Goal: Use online tool/utility: Utilize a website feature to perform a specific function

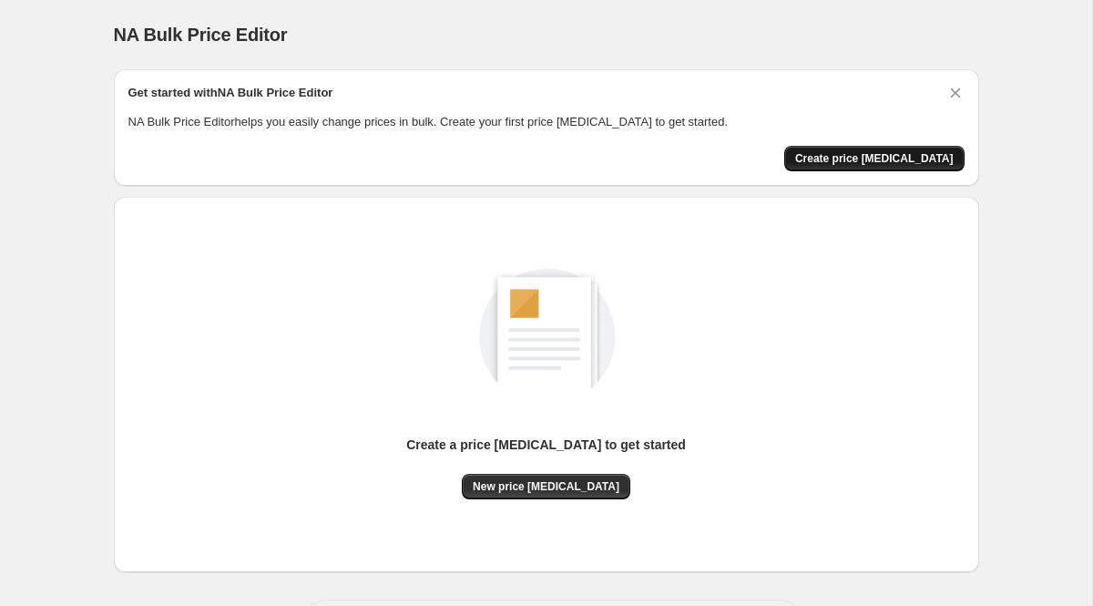
click at [853, 165] on span "Create price [MEDICAL_DATA]" at bounding box center [874, 158] width 158 height 15
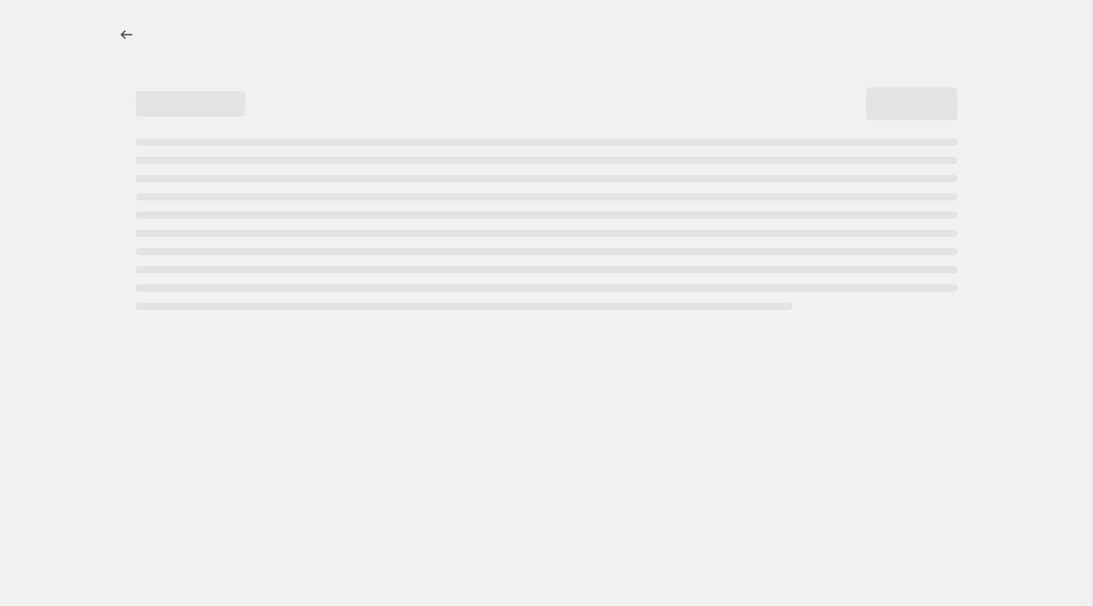
select select "percentage"
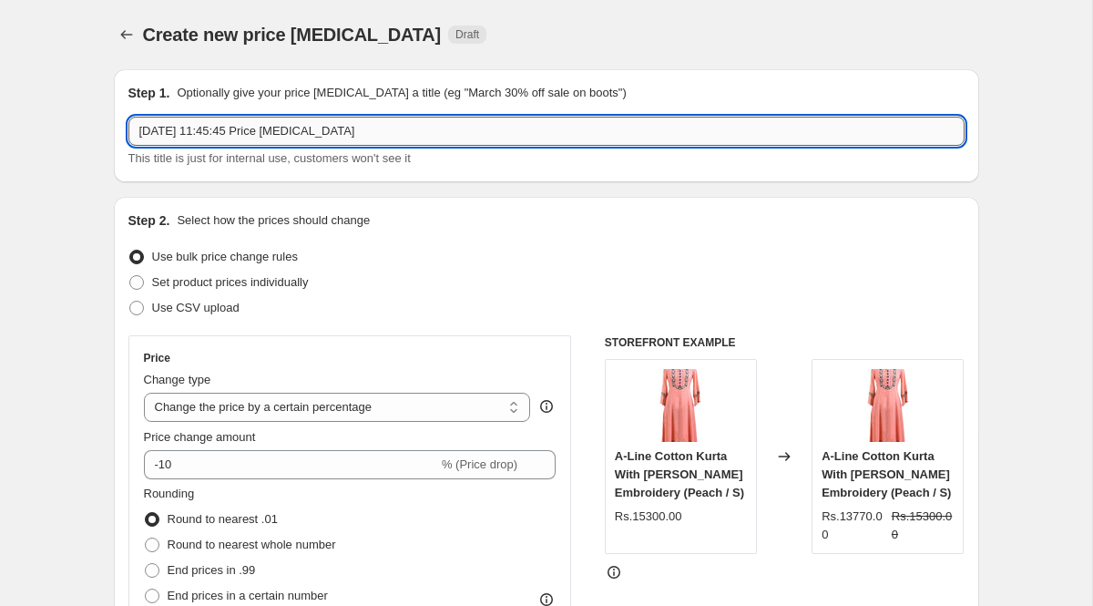
click at [190, 139] on input "[DATE] 11:45:45 Price [MEDICAL_DATA]" at bounding box center [546, 131] width 836 height 29
click at [322, 169] on div "Step 1. Optionally give your price [MEDICAL_DATA] a title (eg "March 30% off sa…" at bounding box center [546, 125] width 865 height 113
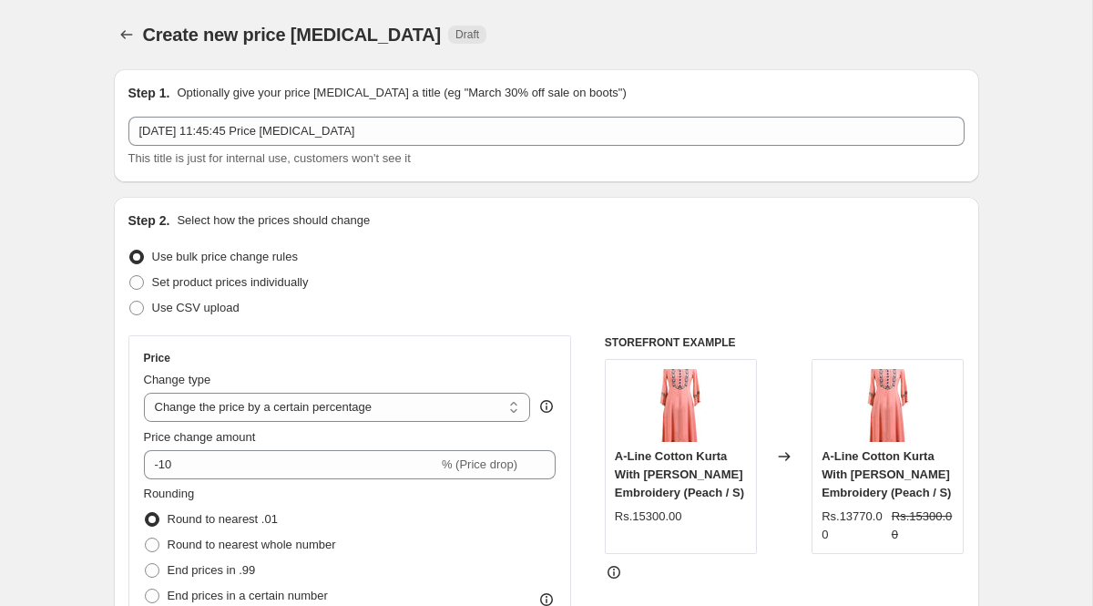
click at [322, 169] on div "Step 1. Optionally give your price [MEDICAL_DATA] a title (eg "March 30% off sa…" at bounding box center [546, 125] width 865 height 113
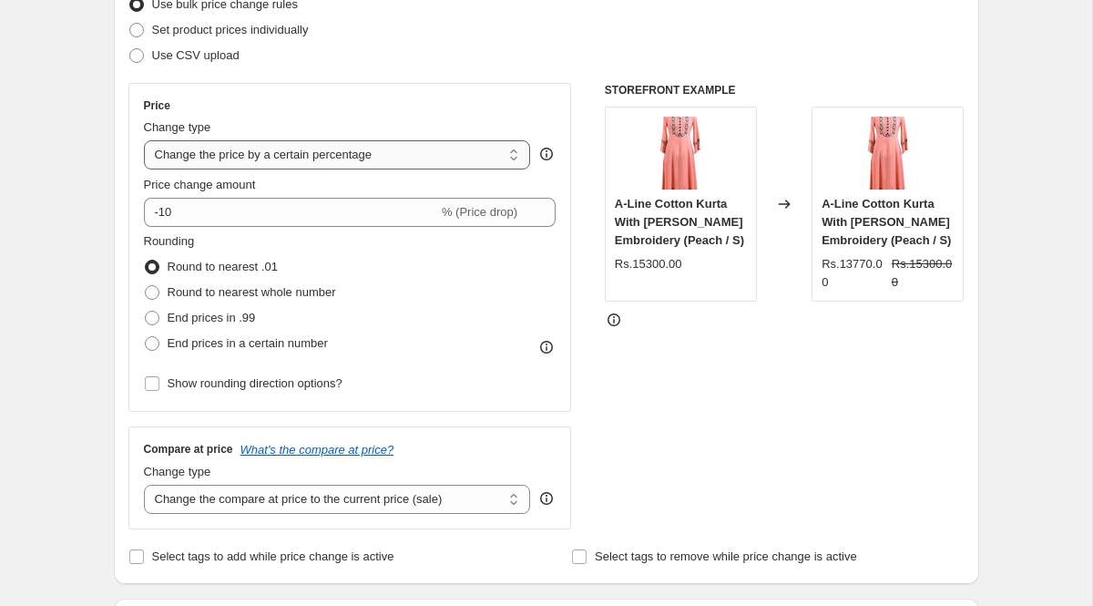
scroll to position [254, 0]
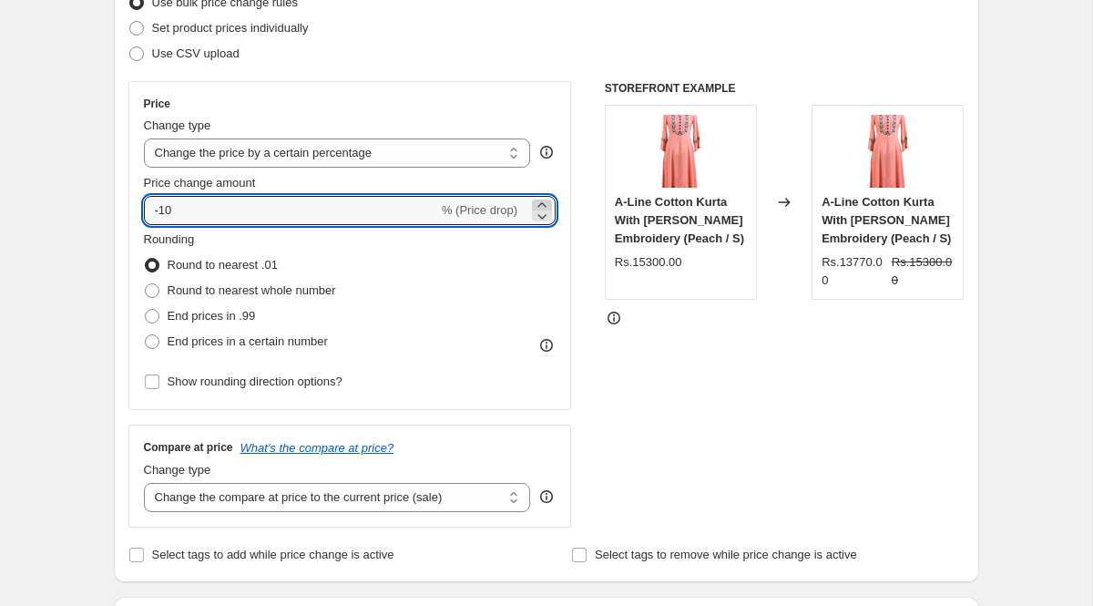
click at [547, 202] on icon at bounding box center [542, 205] width 18 height 18
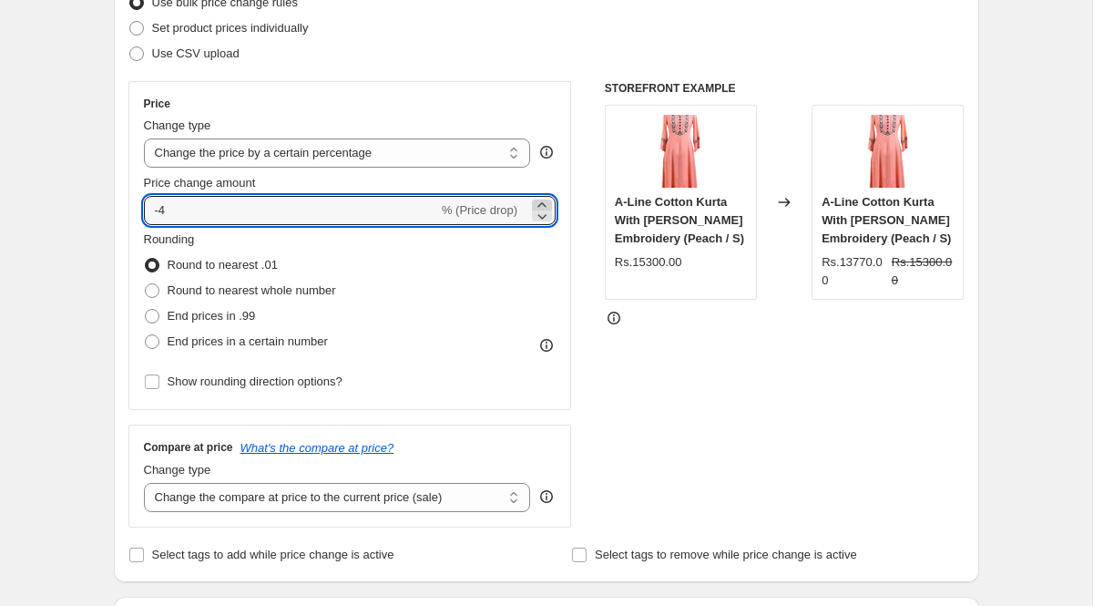
click at [547, 202] on icon at bounding box center [542, 205] width 18 height 18
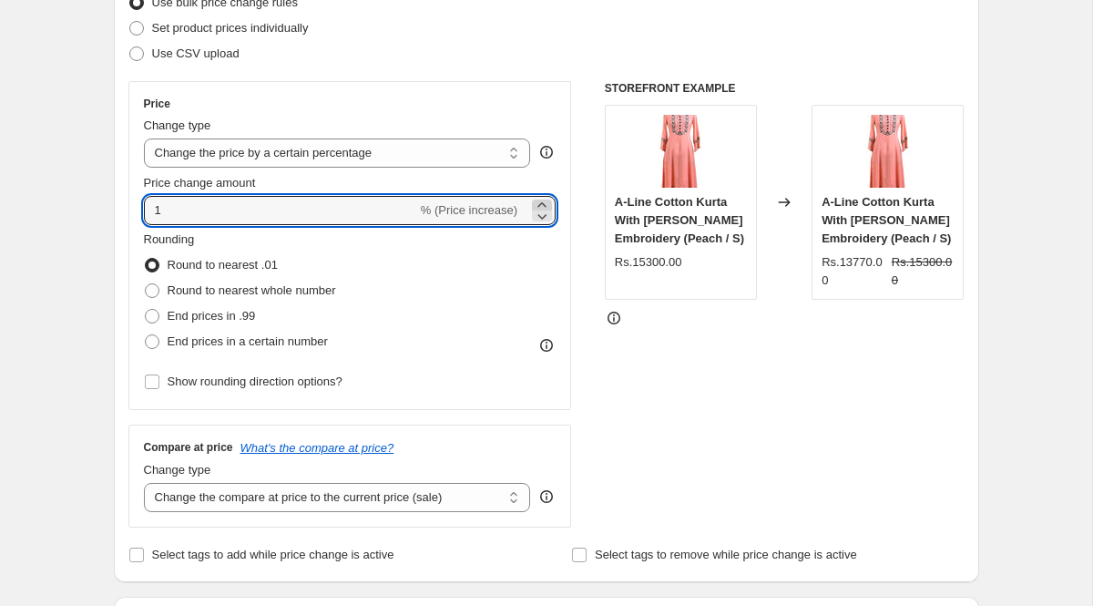
click at [547, 202] on icon at bounding box center [542, 205] width 18 height 18
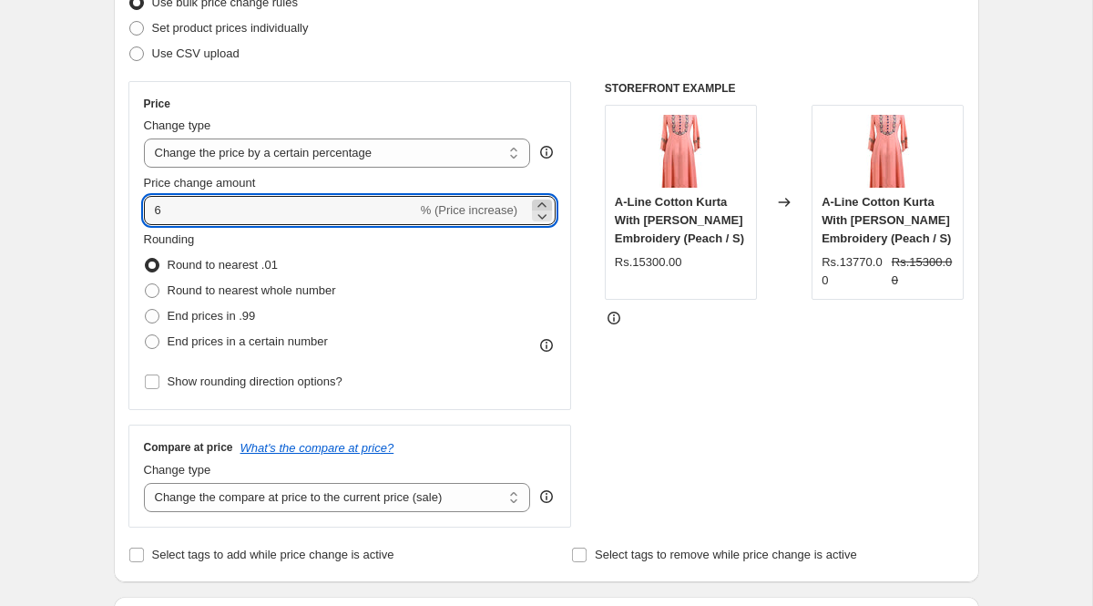
click at [547, 202] on icon at bounding box center [542, 205] width 18 height 18
type input "10"
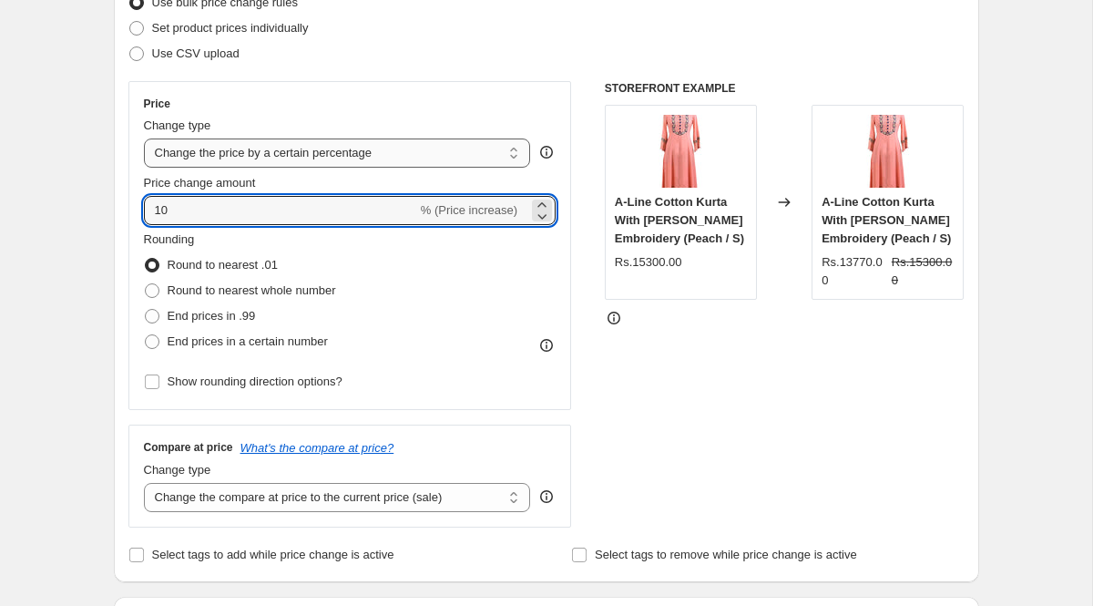
click at [510, 147] on select "Change the price to a certain amount Change the price by a certain amount Chang…" at bounding box center [337, 152] width 387 height 29
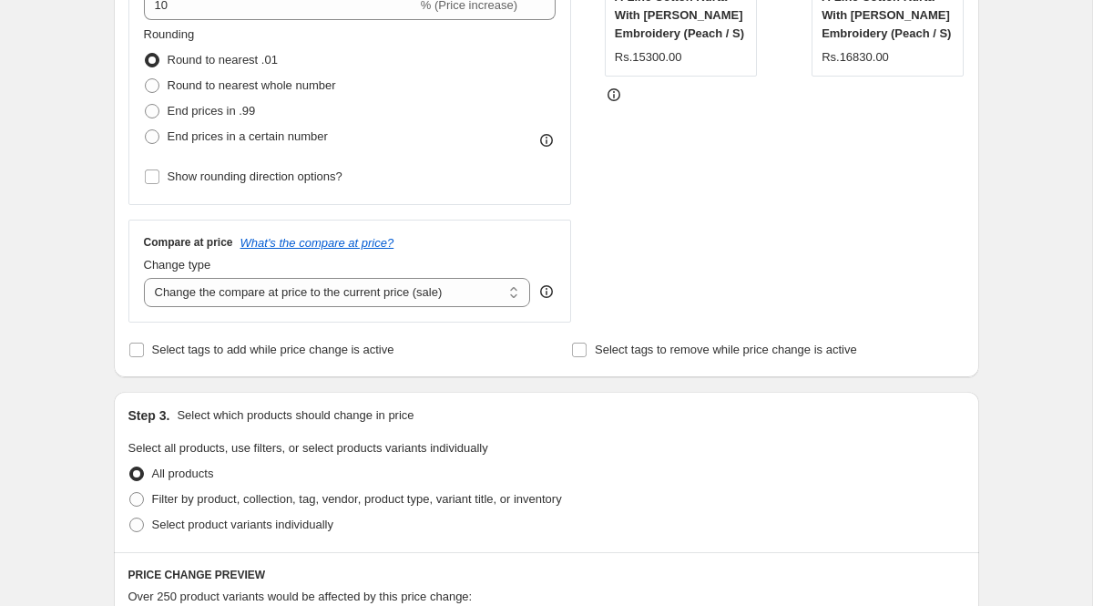
scroll to position [462, 0]
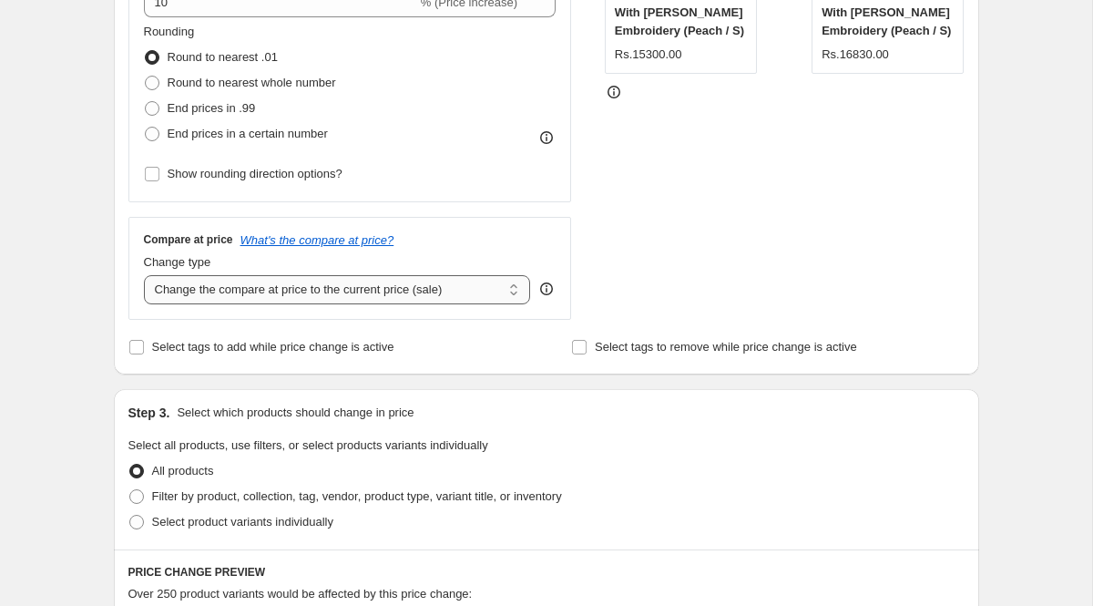
click at [437, 299] on select "Change the compare at price to the current price (sale) Change the compare at p…" at bounding box center [337, 289] width 387 height 29
select select "remove"
click at [144, 275] on select "Change the compare at price to the current price (sale) Change the compare at p…" at bounding box center [337, 289] width 387 height 29
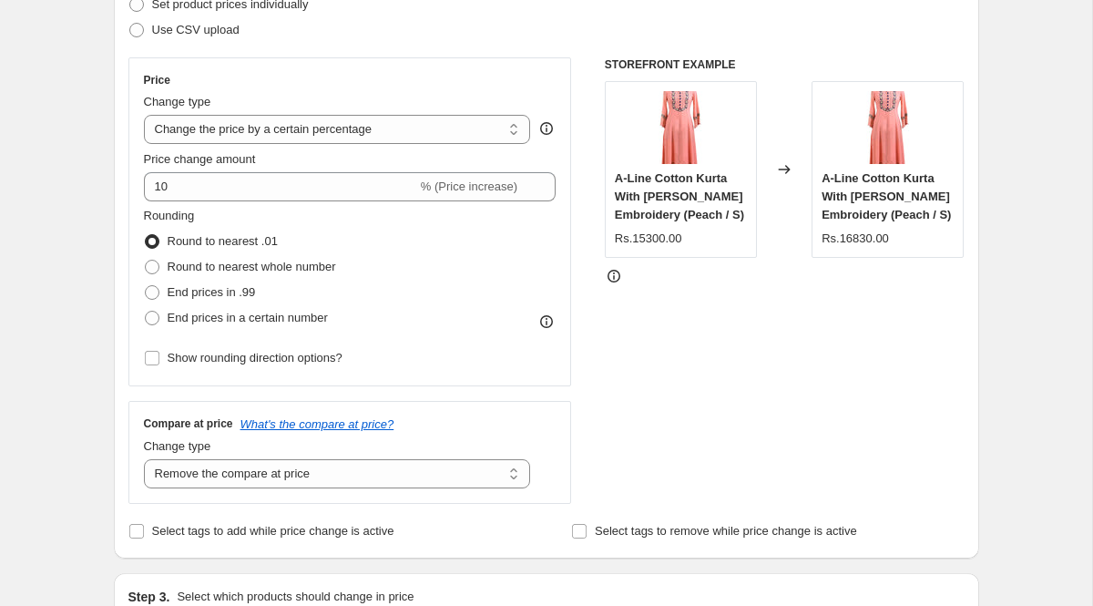
scroll to position [281, 0]
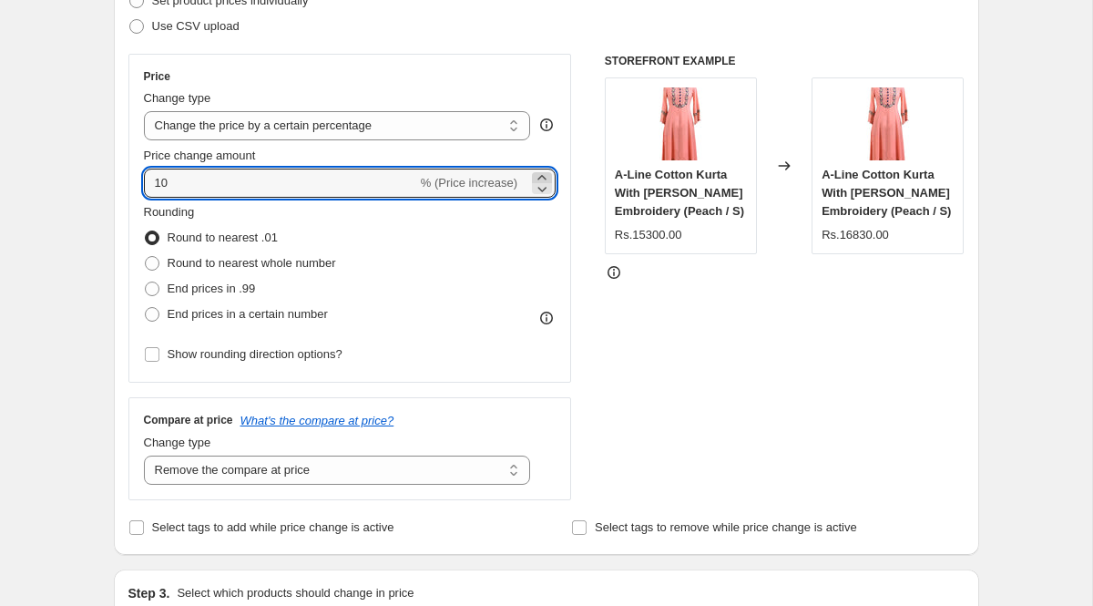
click at [537, 178] on icon at bounding box center [542, 178] width 18 height 18
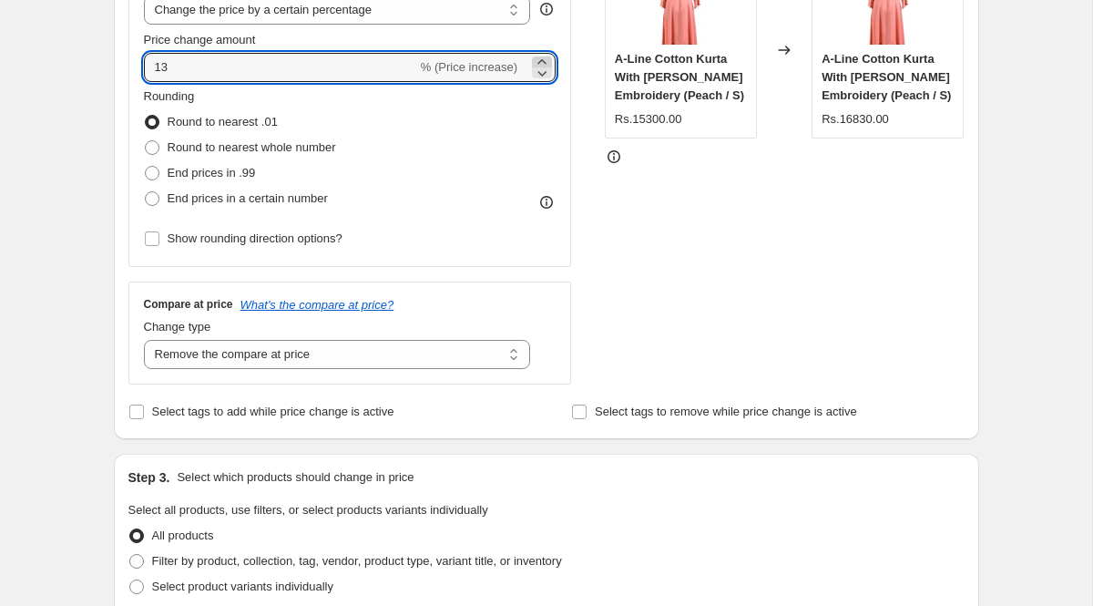
scroll to position [394, 0]
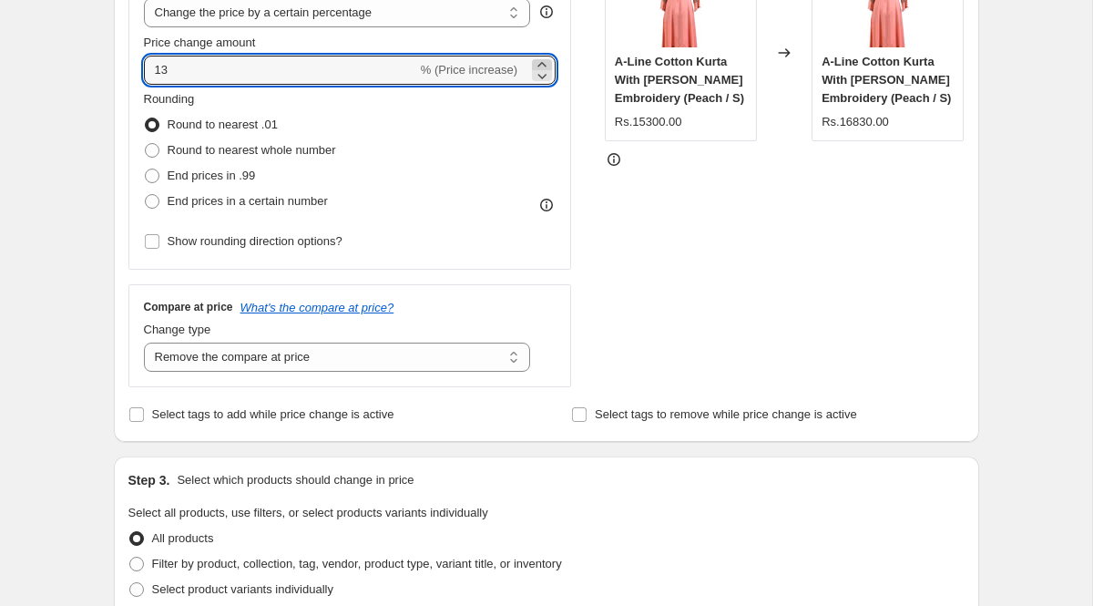
click at [540, 64] on icon at bounding box center [541, 64] width 8 height 5
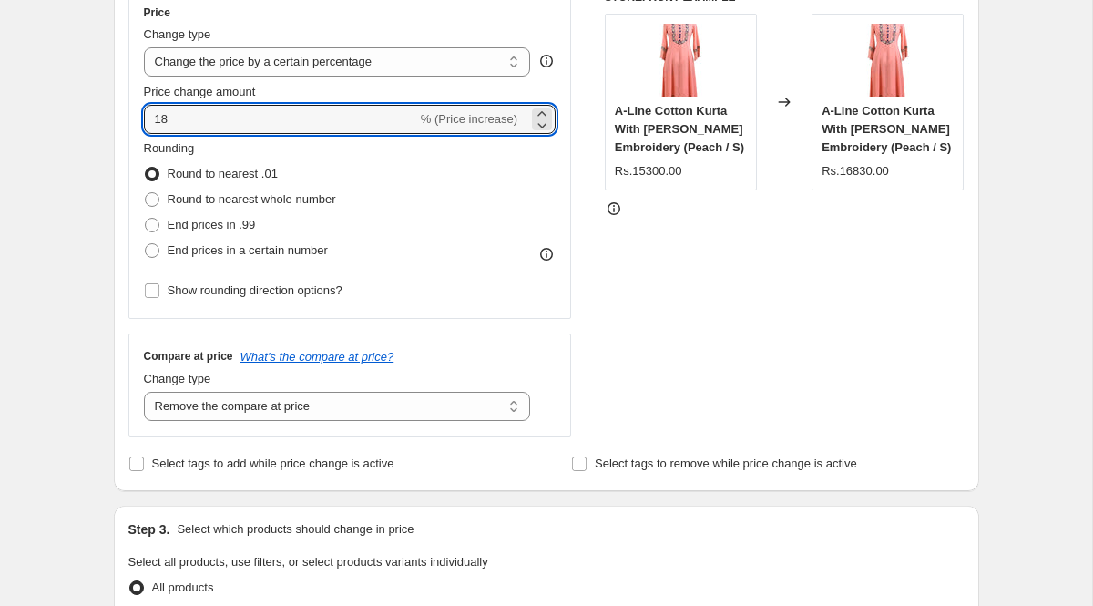
scroll to position [337, 0]
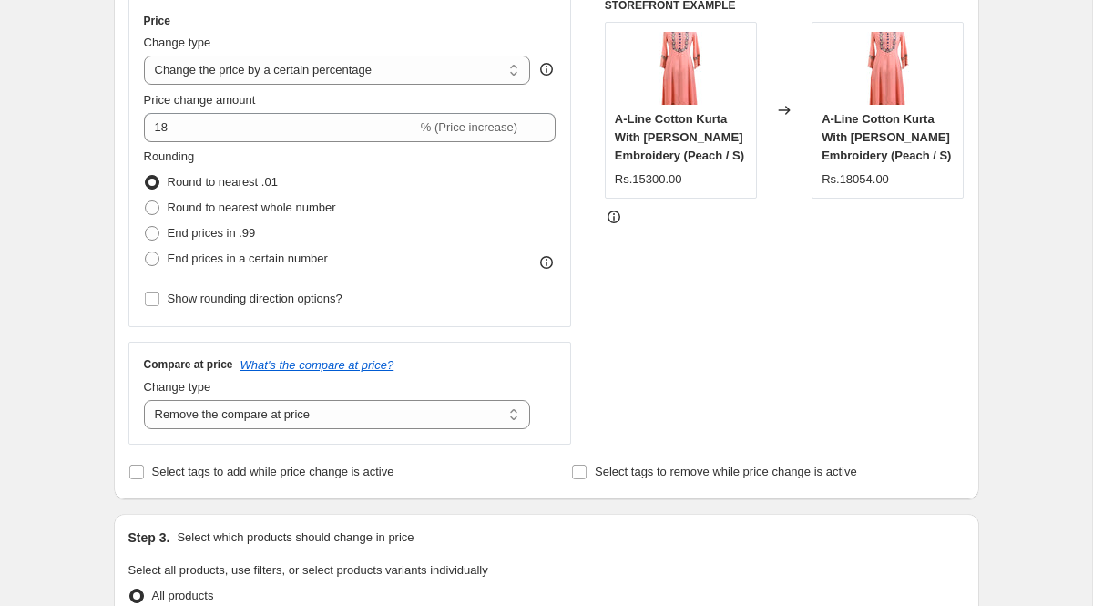
click at [556, 136] on div "Price Change type Change the price to a certain amount Change the price by a ce…" at bounding box center [350, 162] width 444 height 329
click at [526, 125] on div "18 % (Price increase)" at bounding box center [350, 127] width 413 height 29
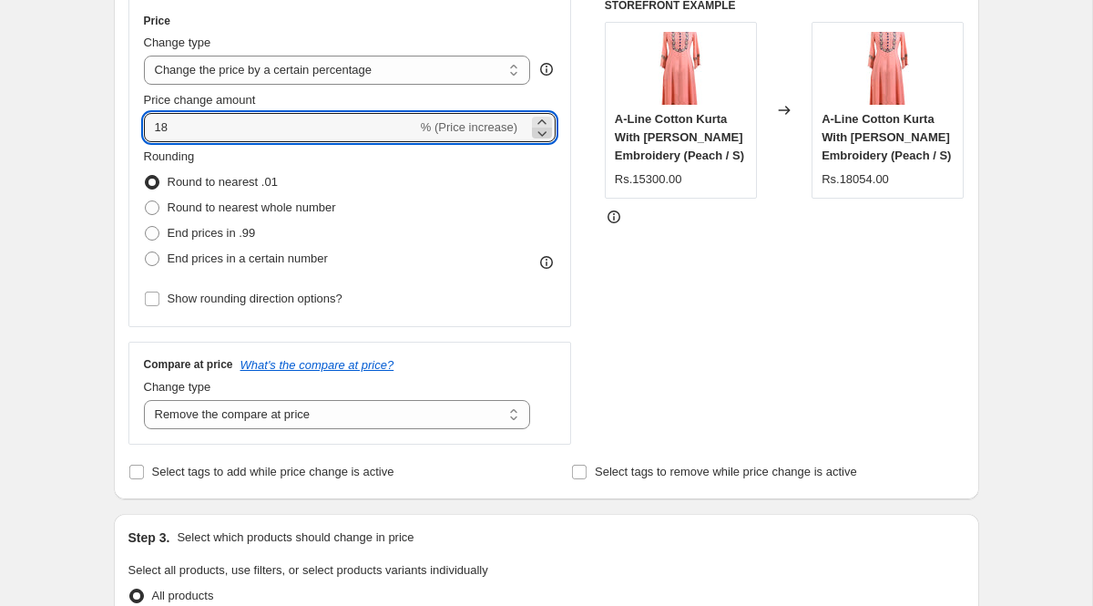
click at [543, 130] on icon at bounding box center [542, 133] width 18 height 18
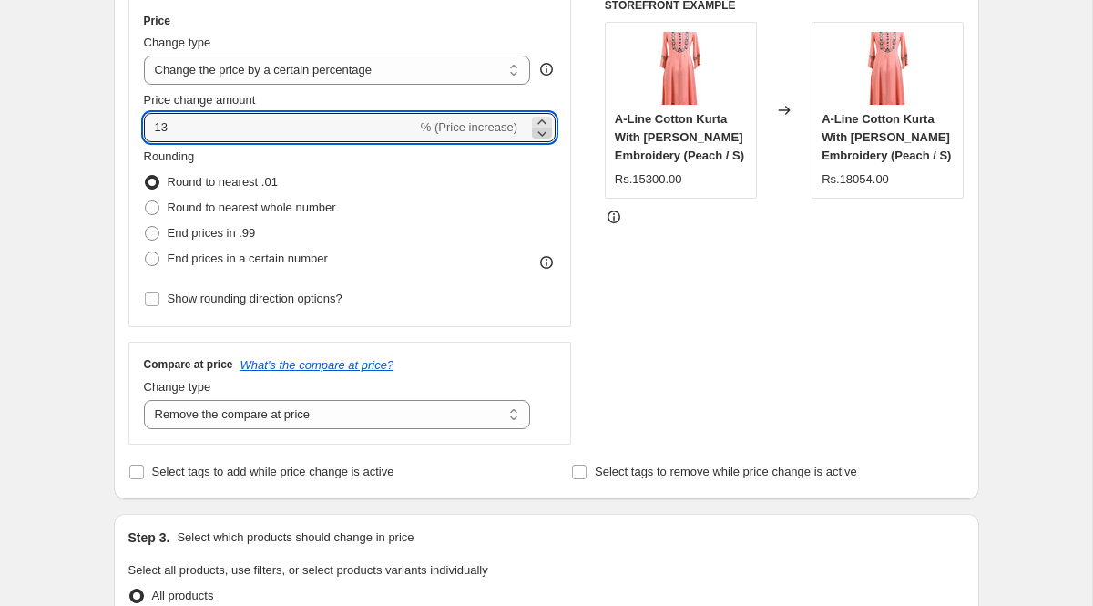
click at [543, 130] on icon at bounding box center [542, 133] width 18 height 18
type input "12"
click at [537, 184] on div "Rounding Round to nearest .01 Round to nearest whole number End prices in .99 E…" at bounding box center [350, 210] width 413 height 124
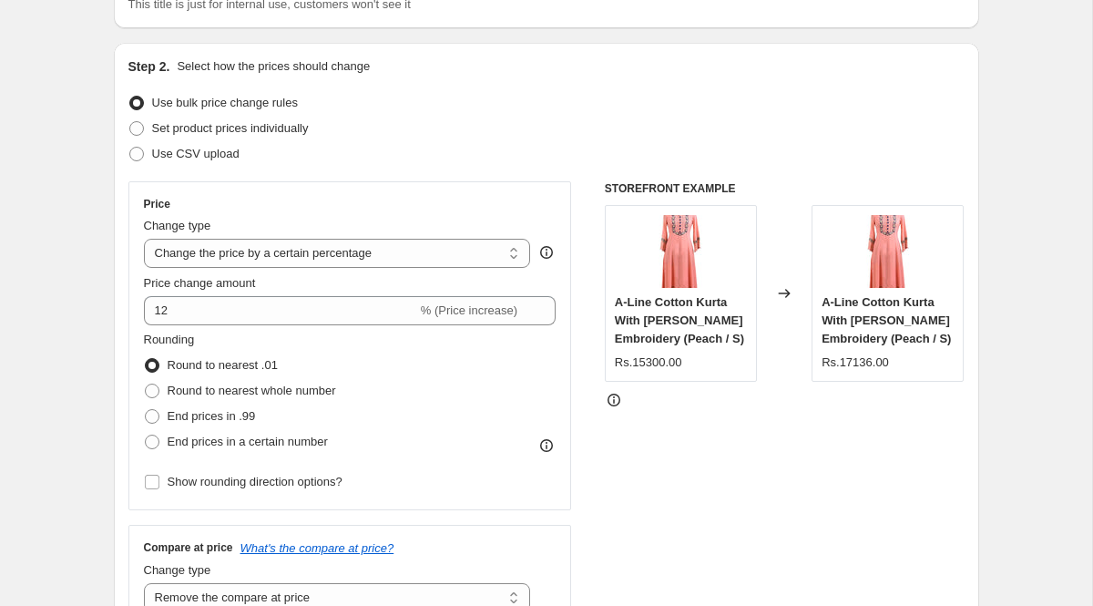
scroll to position [0, 0]
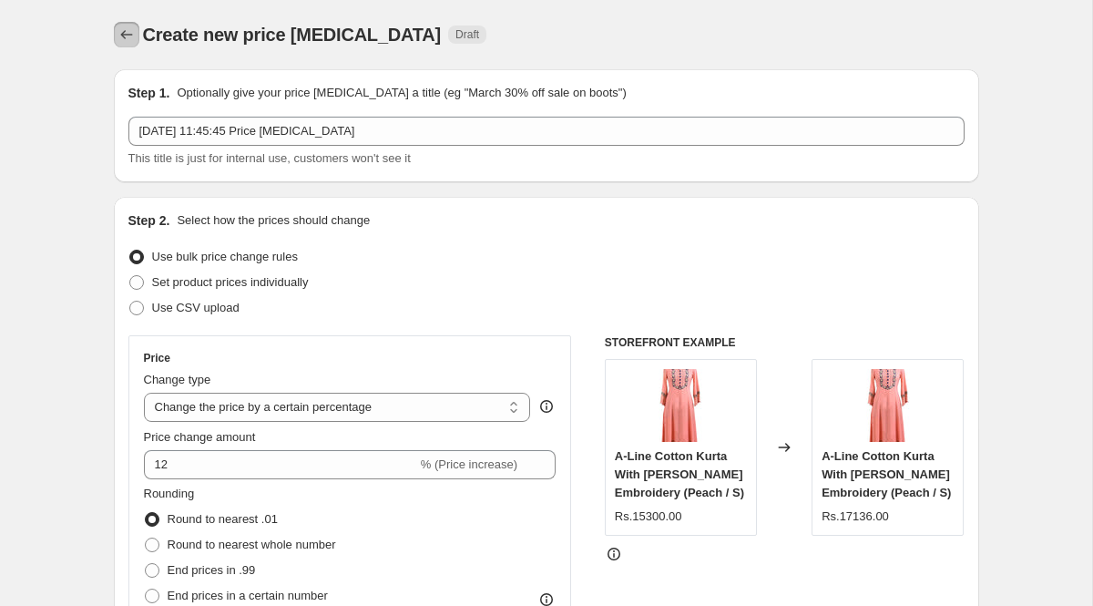
click at [125, 38] on icon "Price change jobs" at bounding box center [127, 35] width 18 height 18
